Goal: Task Accomplishment & Management: Use online tool/utility

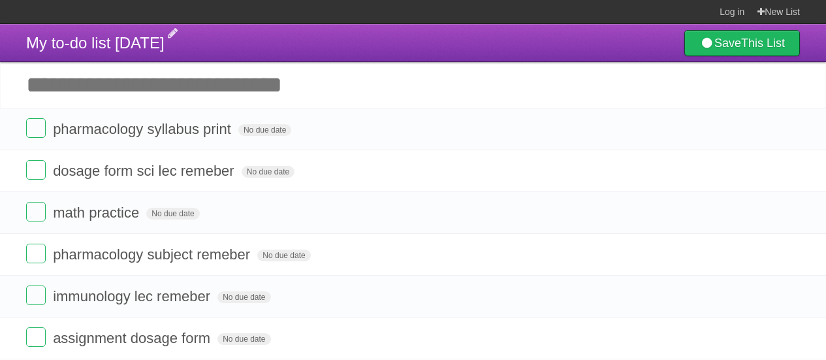
click at [164, 40] on span "My to-do list [DATE]" at bounding box center [95, 43] width 138 height 18
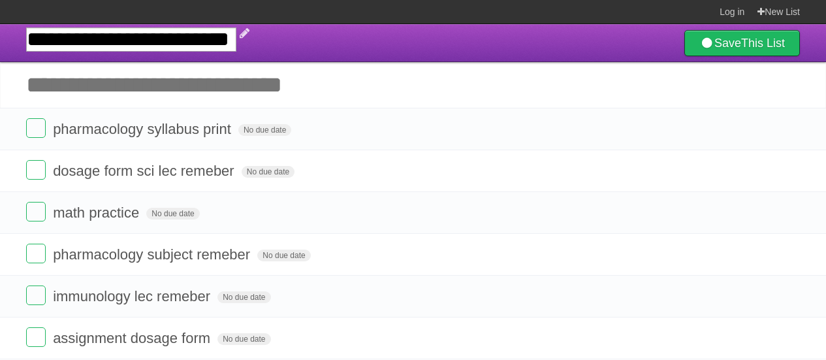
click at [178, 41] on input "**********" at bounding box center [131, 39] width 210 height 24
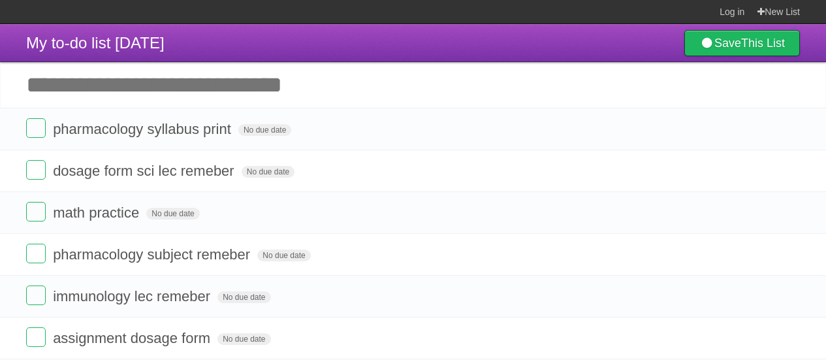
click at [377, 59] on header "My to-do list [DATE] Save This List" at bounding box center [413, 43] width 826 height 38
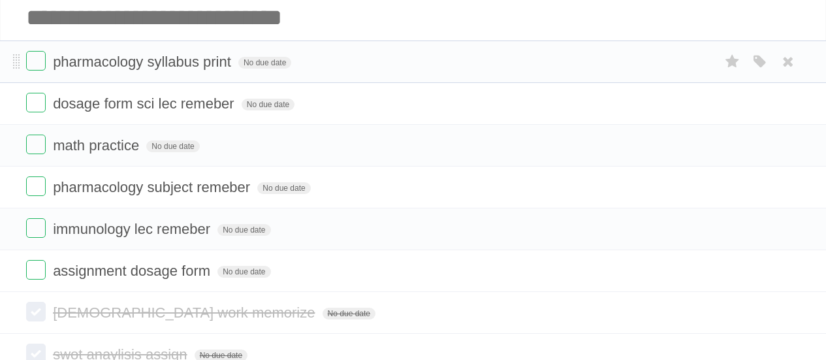
scroll to position [170, 0]
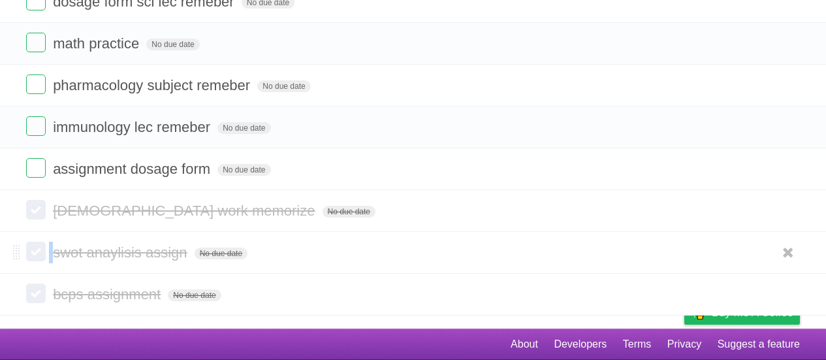
drag, startPoint x: 49, startPoint y: 248, endPoint x: 41, endPoint y: 251, distance: 8.3
click at [41, 251] on form "swot anaylisis assign No due date White Red Blue Green Purple Orange" at bounding box center [412, 252] width 773 height 22
click at [41, 251] on label at bounding box center [36, 251] width 20 height 20
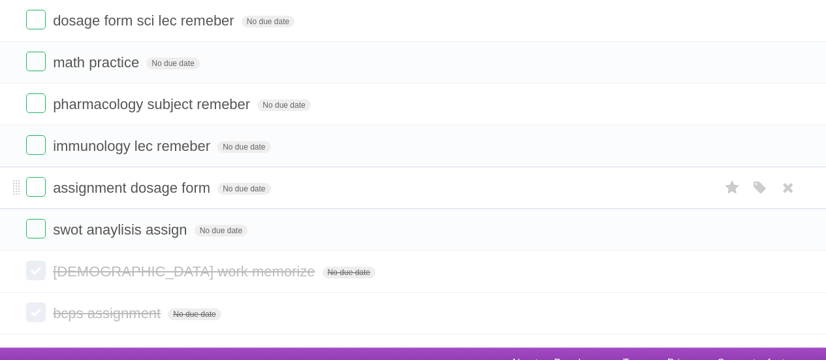
scroll to position [0, 0]
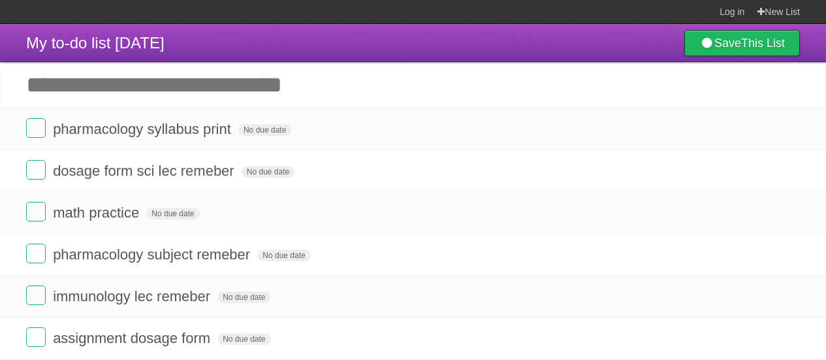
click at [123, 78] on input "Add another task" at bounding box center [413, 85] width 826 height 46
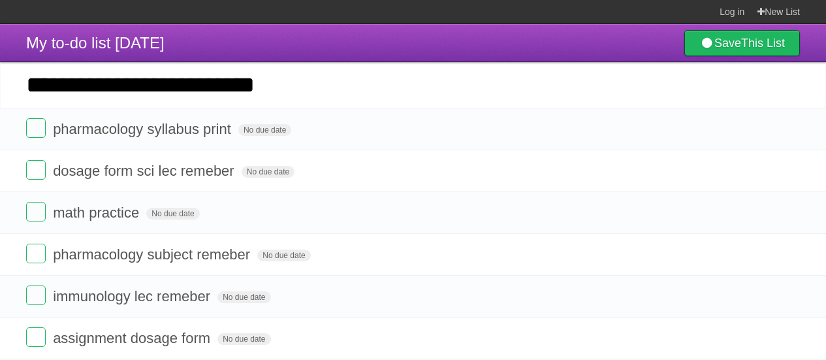
type input "**********"
click input "*********" at bounding box center [0, 0] width 0 height 0
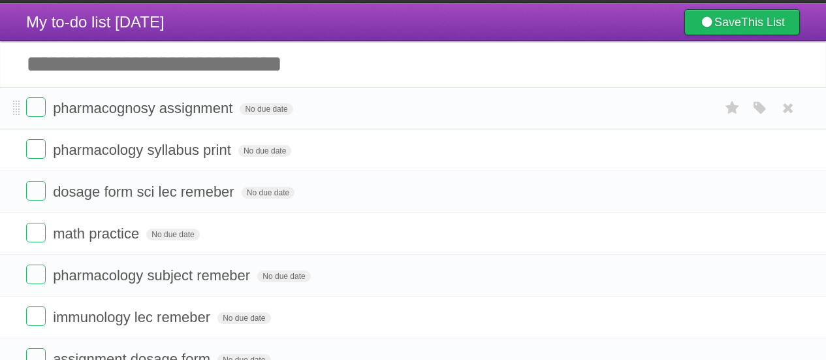
scroll to position [22, 0]
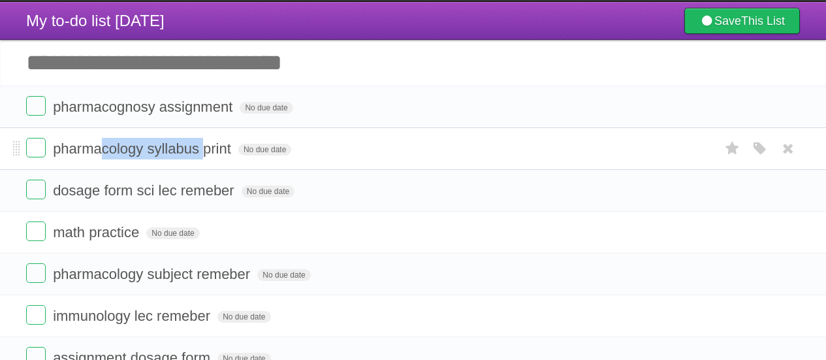
drag, startPoint x: 104, startPoint y: 143, endPoint x: 205, endPoint y: 142, distance: 101.2
click at [205, 142] on span "pharmacology syllabus print" at bounding box center [143, 148] width 181 height 16
click at [40, 146] on label at bounding box center [36, 148] width 20 height 20
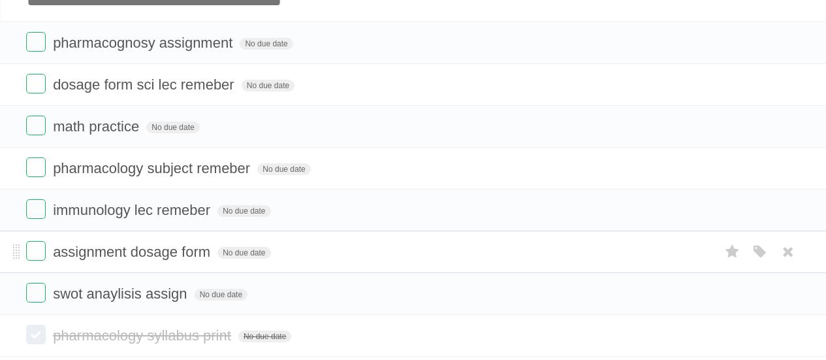
scroll to position [85, 0]
click at [157, 258] on span "assignment dosage form" at bounding box center [133, 252] width 161 height 16
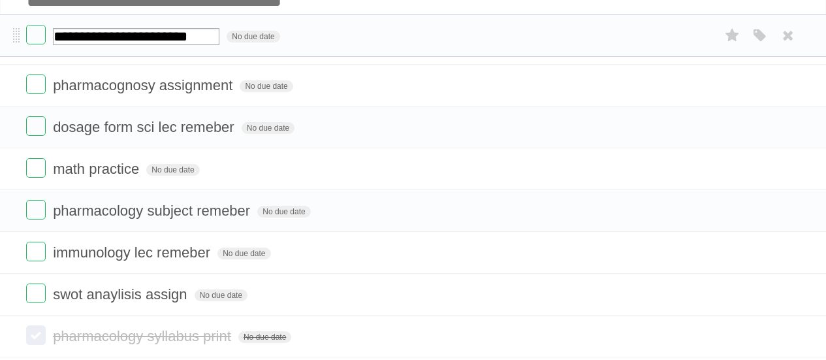
drag, startPoint x: 18, startPoint y: 256, endPoint x: 51, endPoint y: 39, distance: 219.9
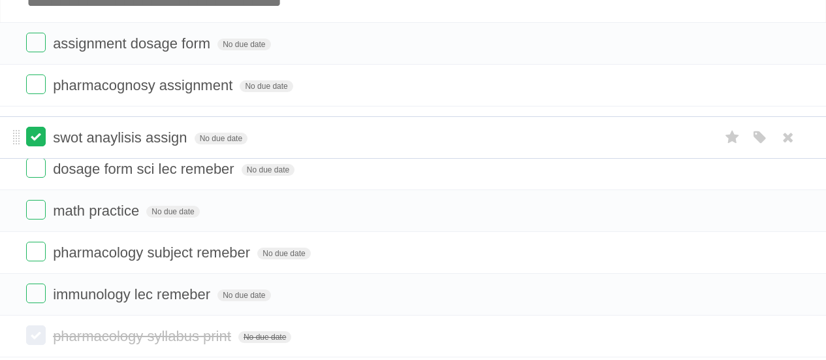
drag, startPoint x: 17, startPoint y: 290, endPoint x: 35, endPoint y: 136, distance: 155.0
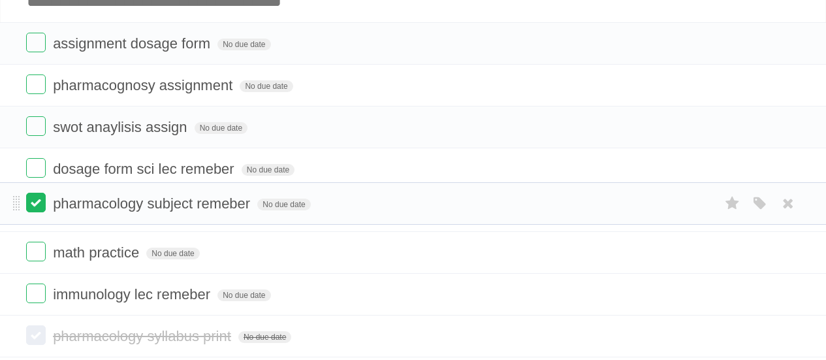
drag, startPoint x: 13, startPoint y: 256, endPoint x: 28, endPoint y: 206, distance: 52.4
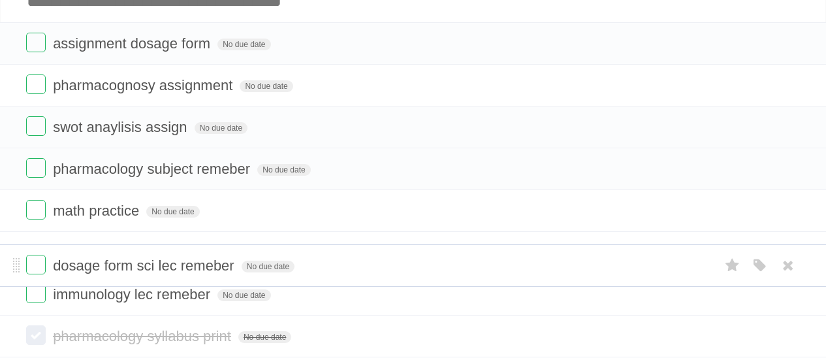
drag, startPoint x: 14, startPoint y: 175, endPoint x: 1, endPoint y: 271, distance: 97.5
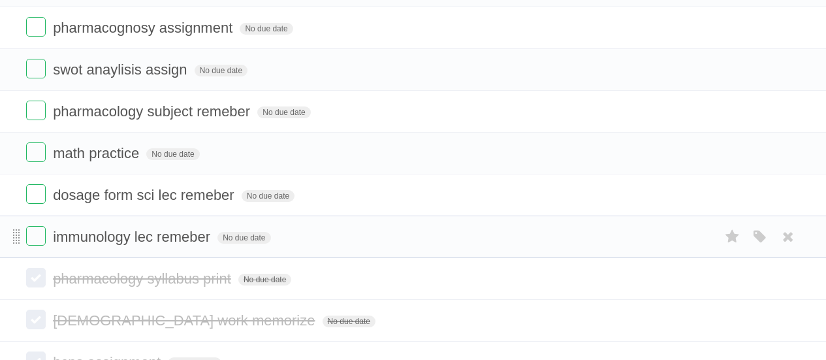
scroll to position [139, 0]
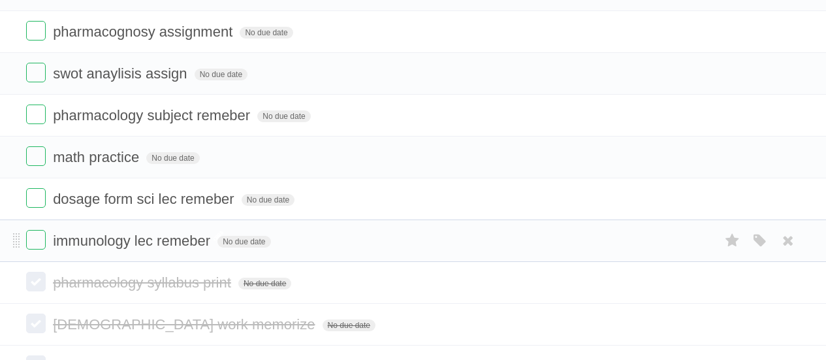
click at [170, 245] on span "immunology lec remeber" at bounding box center [133, 240] width 161 height 16
click at [170, 245] on input "**********" at bounding box center [136, 241] width 166 height 17
type input "**********"
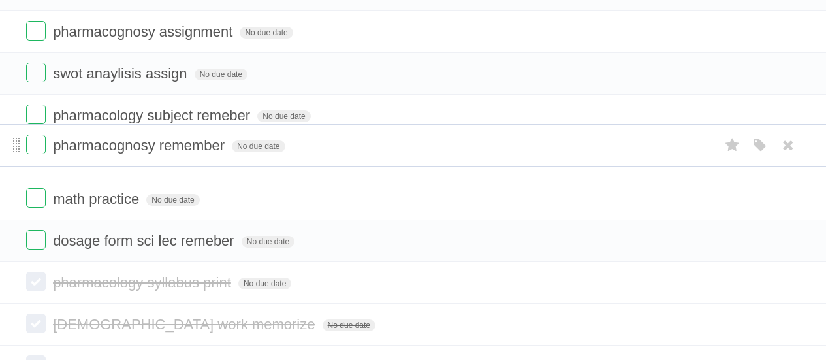
drag, startPoint x: 15, startPoint y: 237, endPoint x: 16, endPoint y: 141, distance: 95.9
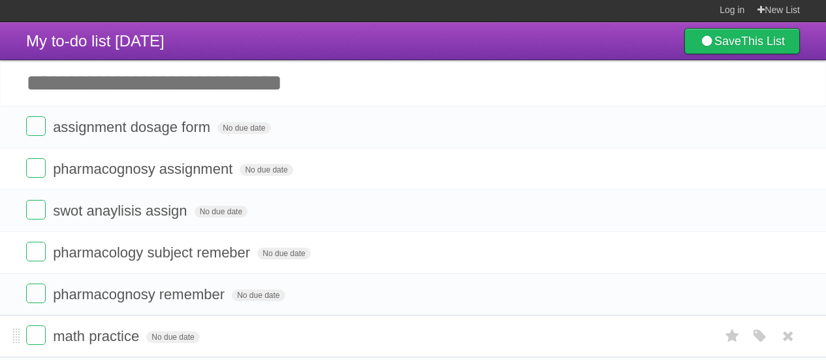
scroll to position [0, 0]
